Goal: Information Seeking & Learning: Learn about a topic

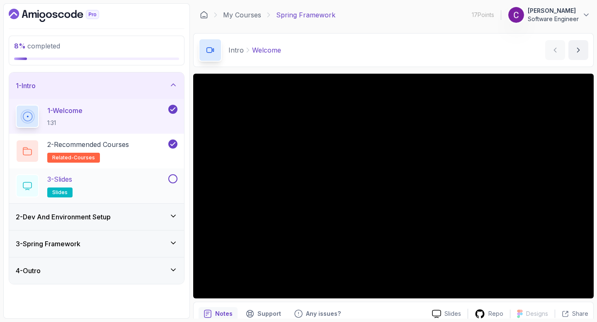
click at [137, 190] on div "3 - Slides slides" at bounding box center [91, 186] width 151 height 23
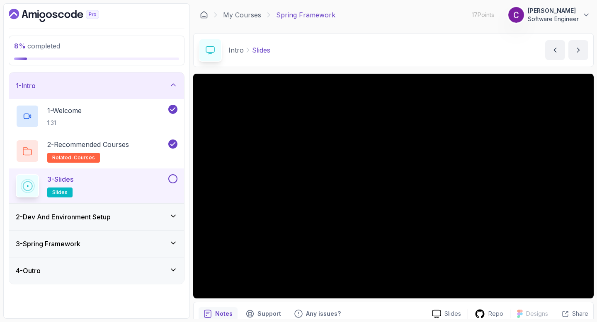
click at [166, 251] on div "3 - Spring Framework" at bounding box center [96, 244] width 175 height 27
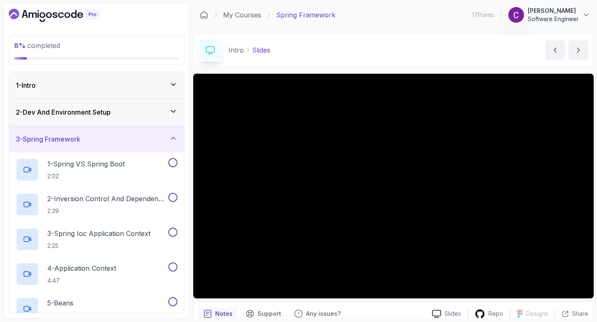
click at [165, 145] on div "3 - Spring Framework" at bounding box center [96, 139] width 175 height 27
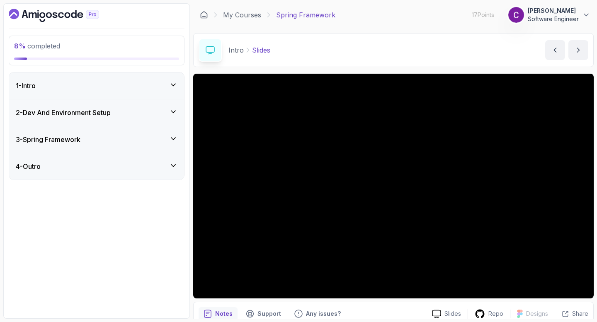
click at [141, 83] on div "1 - Intro" at bounding box center [97, 86] width 162 height 10
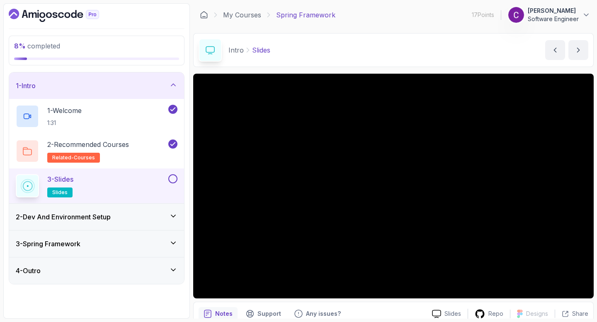
click at [167, 175] on div at bounding box center [172, 179] width 11 height 9
click at [172, 178] on button at bounding box center [172, 179] width 9 height 9
click at [171, 216] on icon at bounding box center [173, 216] width 8 height 8
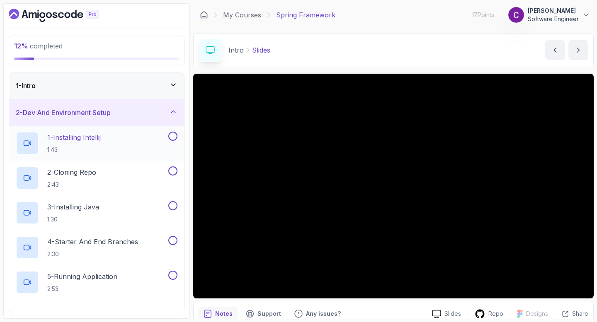
click at [110, 149] on div "1 - Installing Intellij 1:43" at bounding box center [91, 143] width 151 height 23
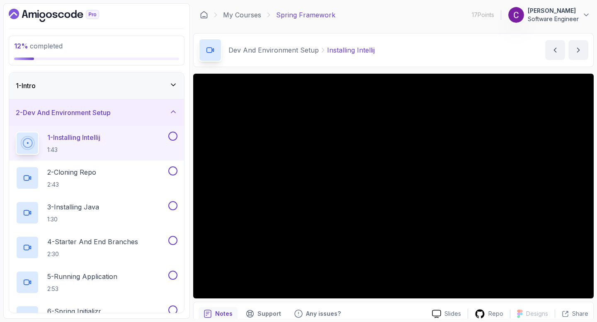
click at [171, 137] on button at bounding box center [172, 136] width 9 height 9
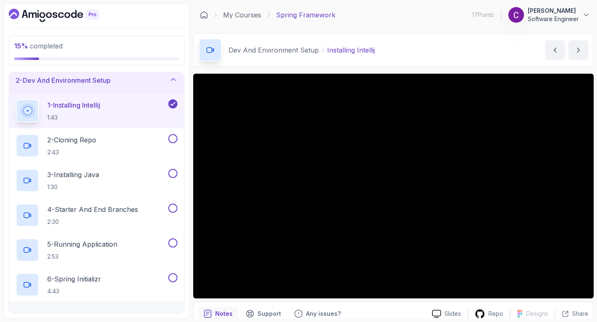
scroll to position [33, 0]
click at [174, 135] on button at bounding box center [172, 137] width 9 height 9
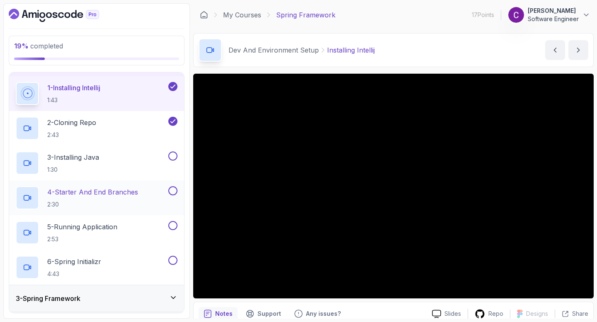
scroll to position [66, 0]
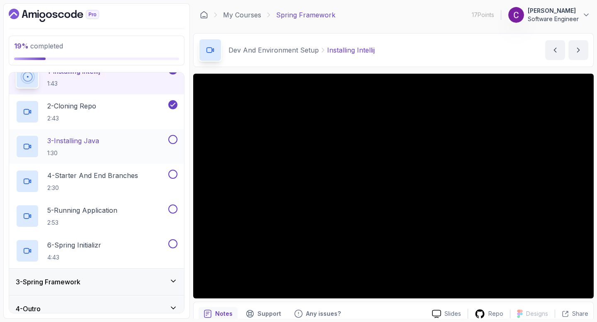
click at [173, 138] on button at bounding box center [172, 139] width 9 height 9
click at [124, 193] on div "4 - Starter And End Branches 2:30" at bounding box center [96, 181] width 175 height 35
click at [150, 194] on div "4 - Starter And End Branches 2:30" at bounding box center [96, 181] width 175 height 35
click at [135, 168] on div "4 - Starter And End Branches 2:30" at bounding box center [96, 181] width 175 height 35
click at [48, 179] on p "4 - Starter And End Branches" at bounding box center [92, 176] width 91 height 10
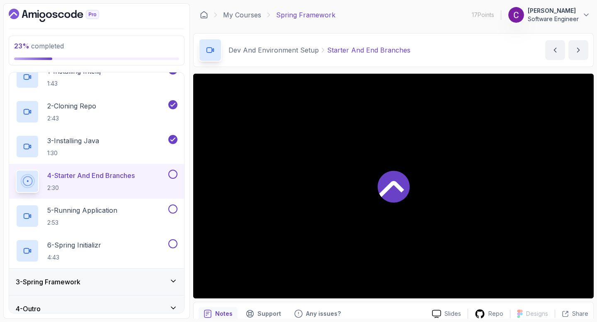
scroll to position [72, 0]
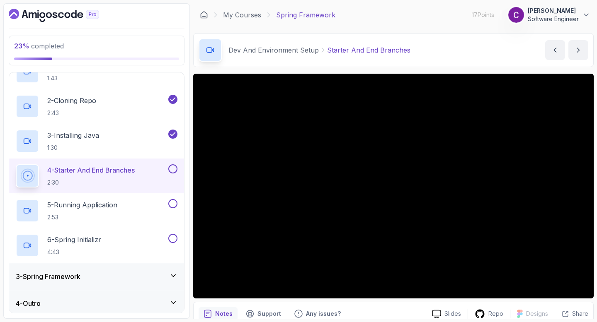
click at [113, 170] on p "4 - Starter And End Branches" at bounding box center [90, 170] width 87 height 10
click at [173, 171] on button at bounding box center [172, 169] width 9 height 9
click at [172, 203] on button at bounding box center [172, 203] width 9 height 9
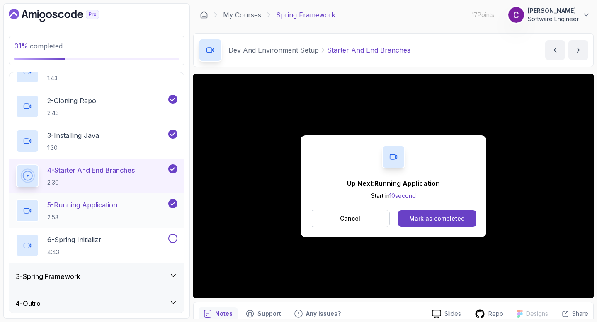
click at [131, 206] on div "5 - Running Application 2:53" at bounding box center [91, 210] width 151 height 23
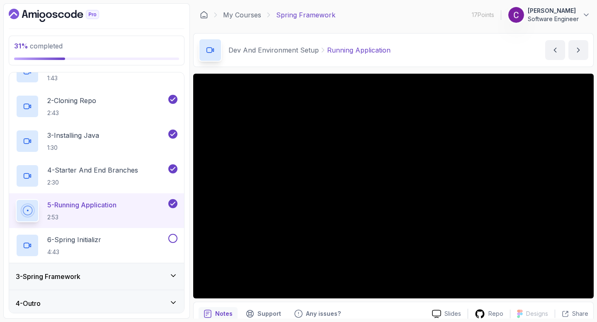
click at [155, 271] on div "3 - Spring Framework" at bounding box center [96, 277] width 175 height 27
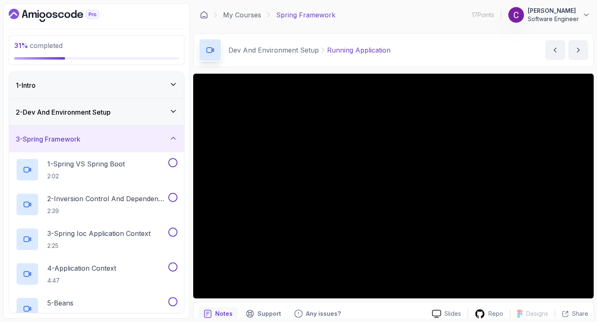
click at [181, 136] on div "3 - Spring Framework" at bounding box center [96, 139] width 175 height 27
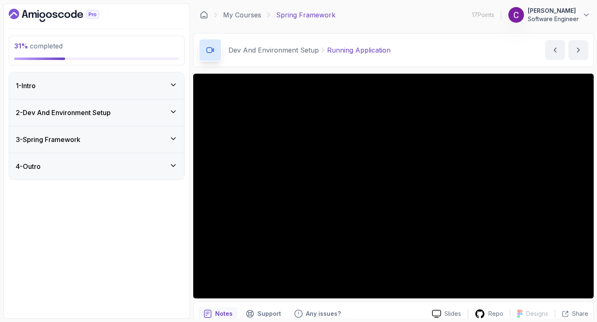
click at [172, 109] on icon at bounding box center [173, 112] width 8 height 8
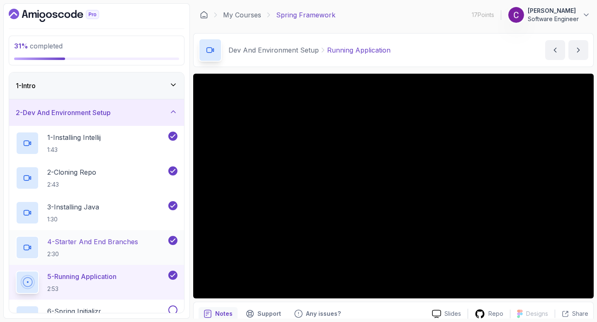
scroll to position [33, 0]
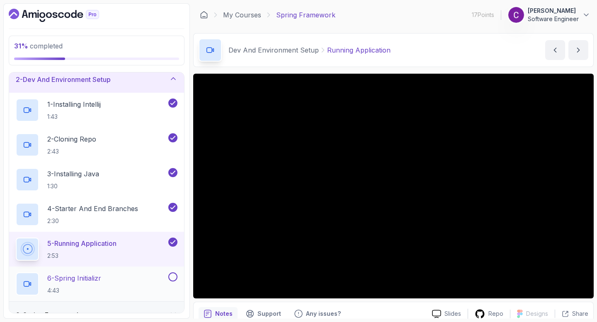
click at [173, 267] on div "6 - Spring Initializr 4:43" at bounding box center [96, 284] width 175 height 35
click at [175, 278] on button at bounding box center [172, 277] width 9 height 9
click at [109, 285] on div "6 - Spring Initializr 4:43" at bounding box center [91, 284] width 151 height 23
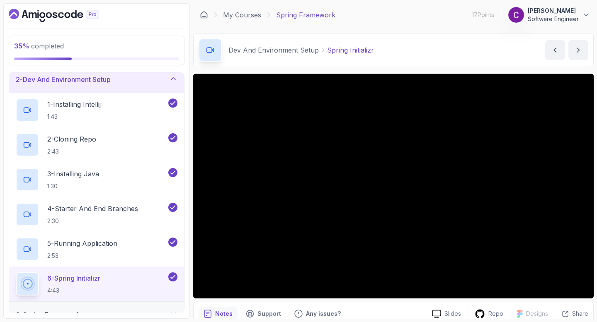
click at [181, 81] on div "2 - Dev And Environment Setup" at bounding box center [96, 79] width 175 height 27
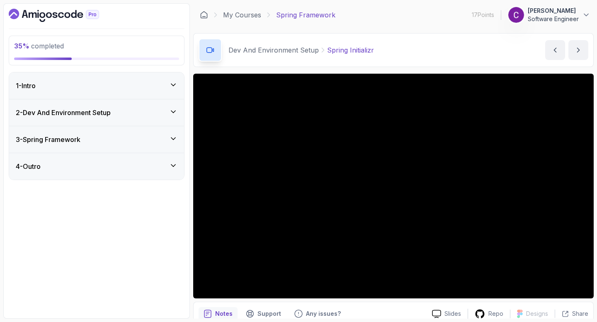
click at [167, 100] on div "2 - Dev And Environment Setup" at bounding box center [96, 112] width 175 height 27
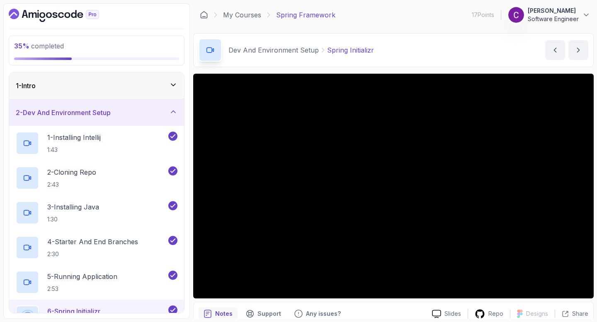
click at [171, 112] on icon at bounding box center [173, 112] width 8 height 8
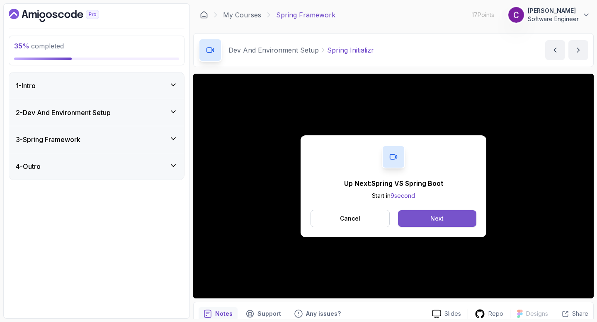
click at [445, 213] on button "Next" at bounding box center [437, 219] width 78 height 17
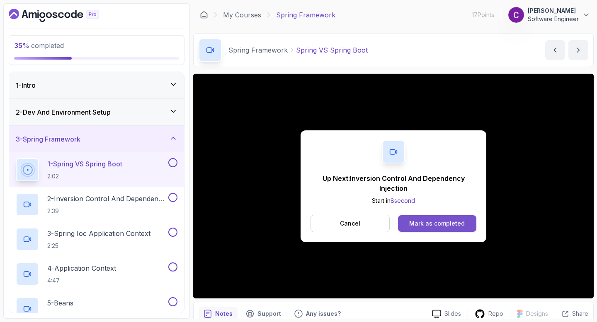
click at [434, 230] on button "Mark as completed" at bounding box center [437, 224] width 78 height 17
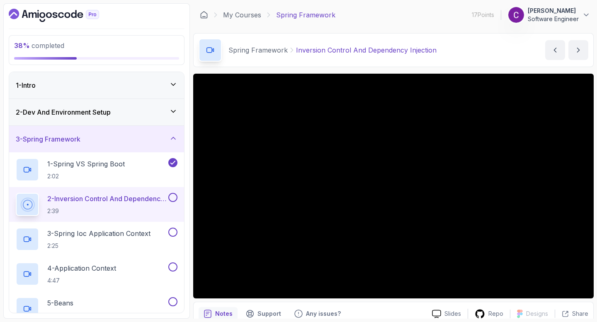
click at [398, 301] on div "Slides Repo Designs Design not available Share Notes Support Any issues? Slides…" at bounding box center [393, 215] width 400 height 283
